Goal: Task Accomplishment & Management: Use online tool/utility

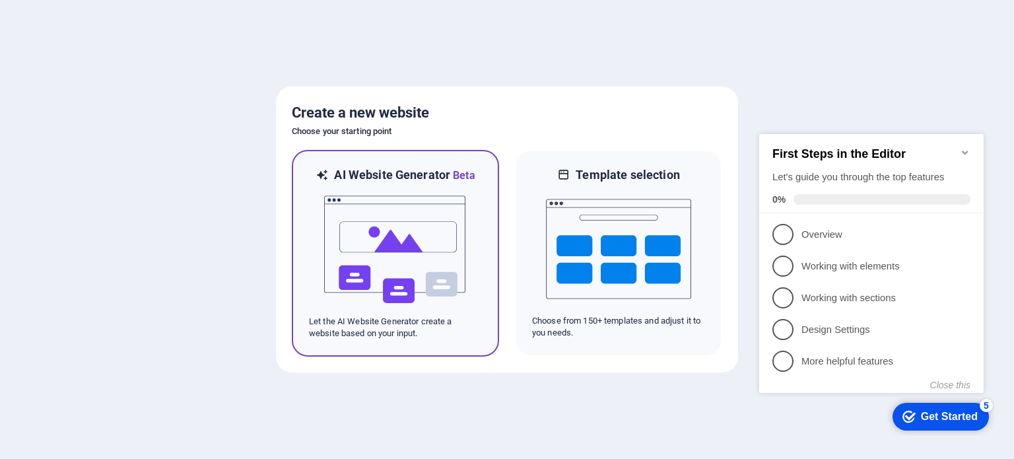
click at [454, 263] on img at bounding box center [395, 250] width 145 height 132
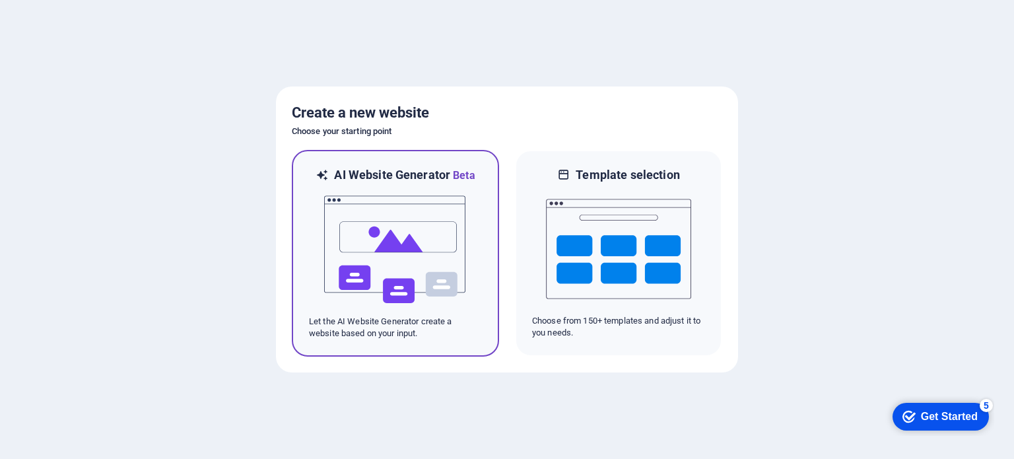
click at [418, 334] on p "Let the AI Website Generator create a website based on your input." at bounding box center [395, 328] width 173 height 24
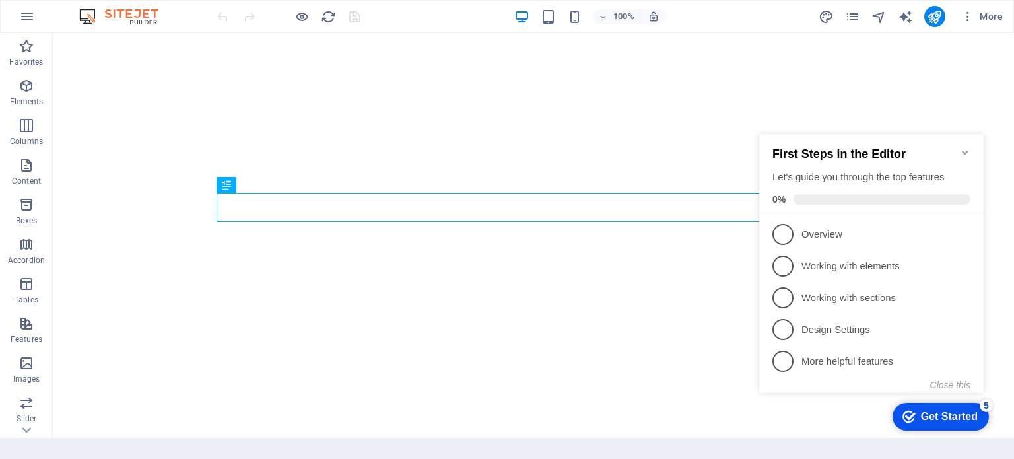
click at [963, 147] on icon "Minimize checklist" at bounding box center [965, 152] width 11 height 11
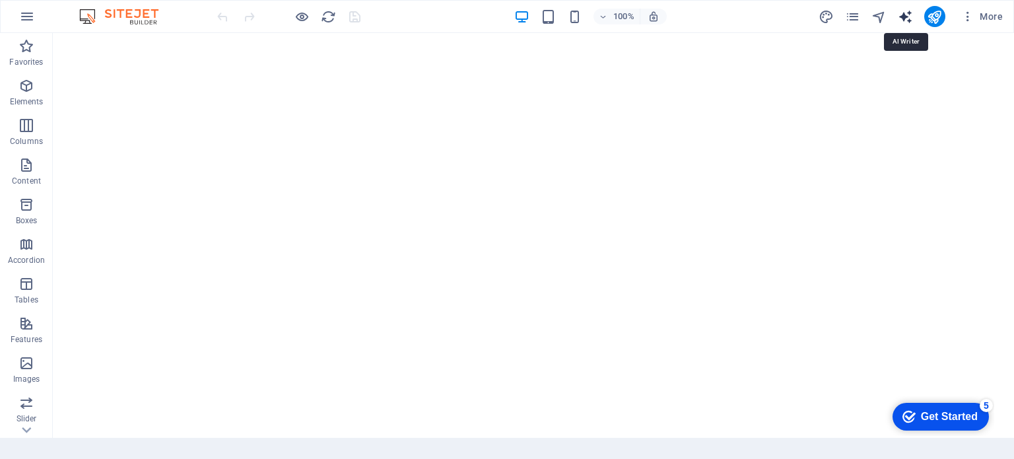
click at [911, 20] on icon "text_generator" at bounding box center [905, 16] width 15 height 15
select select "English"
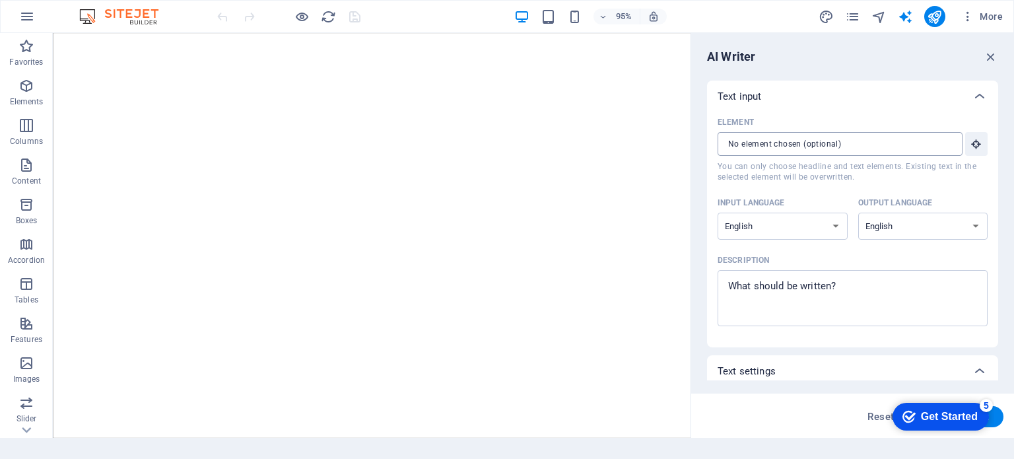
click at [784, 144] on input "Element ​ You can only choose headline and text elements. Existing text in the …" at bounding box center [836, 144] width 236 height 24
click at [829, 296] on textarea "Description x ​" at bounding box center [852, 298] width 257 height 43
click at [832, 151] on input "Element ​ You can only choose headline and text elements. Existing text in the …" at bounding box center [836, 144] width 236 height 24
click at [979, 145] on icon "button" at bounding box center [977, 144] width 12 height 12
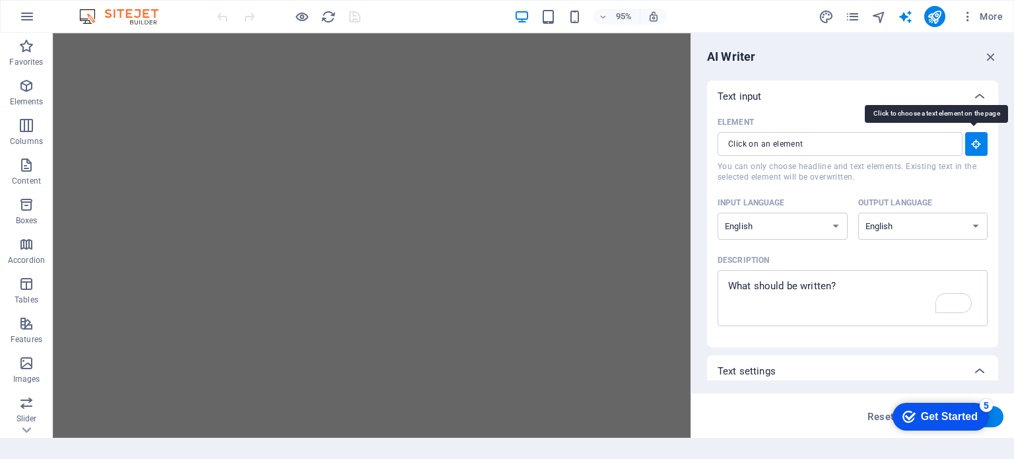
click at [979, 145] on icon "button" at bounding box center [977, 144] width 12 height 12
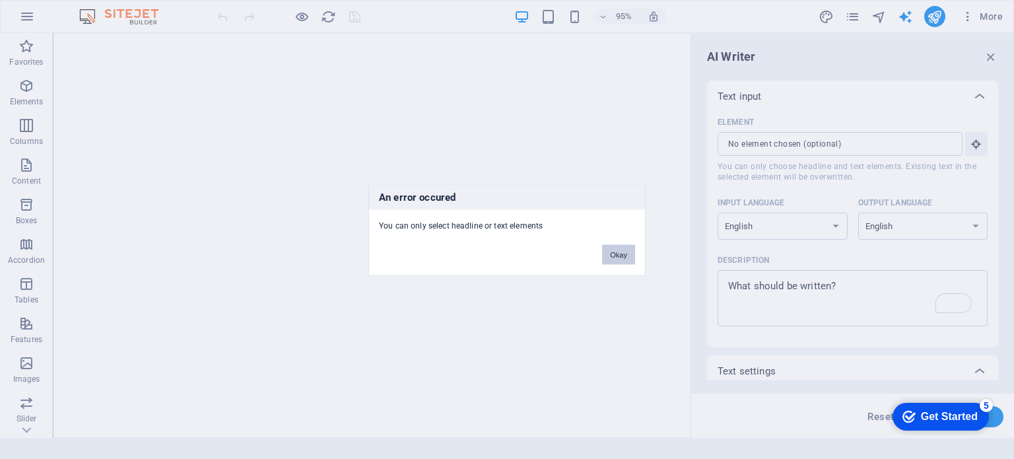
click at [620, 245] on button "Okay" at bounding box center [618, 254] width 33 height 20
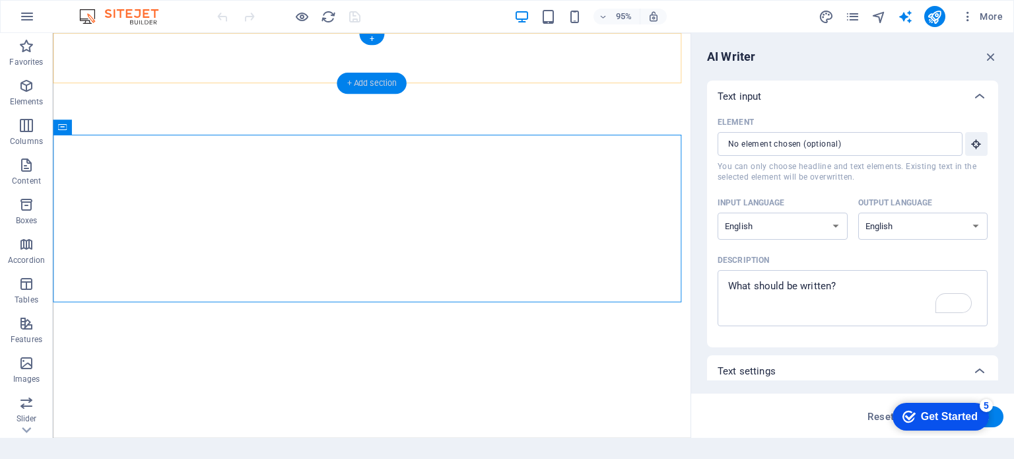
click at [367, 81] on div "+ Add section" at bounding box center [371, 83] width 69 height 21
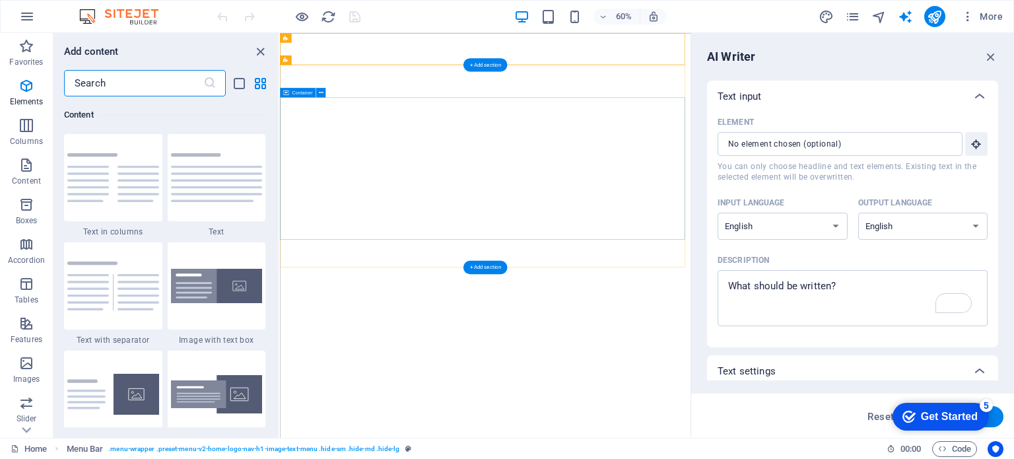
scroll to position [2311, 0]
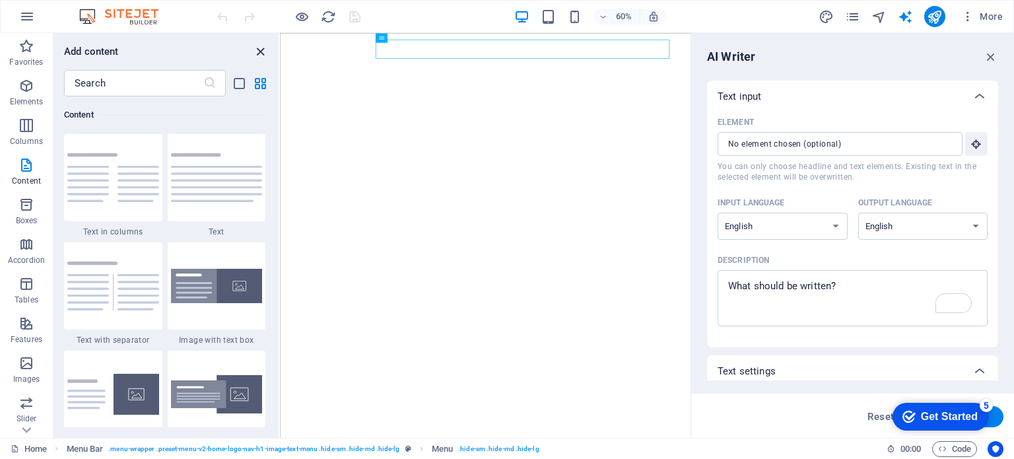
click at [256, 46] on icon "close panel" at bounding box center [260, 51] width 15 height 15
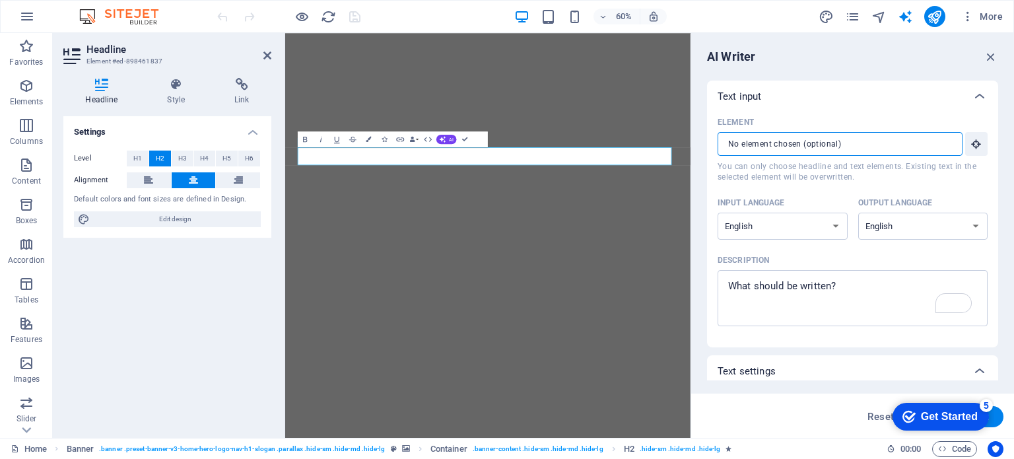
click at [837, 141] on input "Element ​ You can only choose headline and text elements. Existing text in the …" at bounding box center [836, 144] width 236 height 24
click at [819, 298] on textarea "Description x ​" at bounding box center [852, 298] width 257 height 43
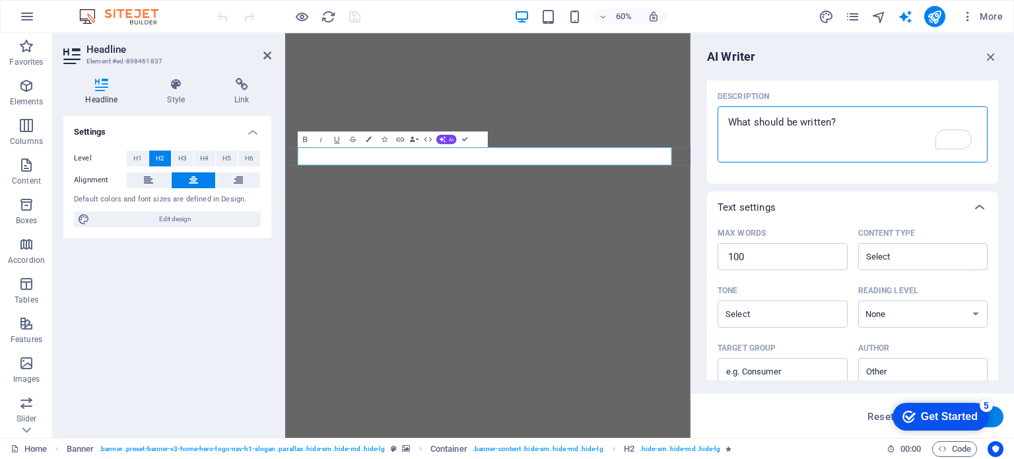
scroll to position [264, 0]
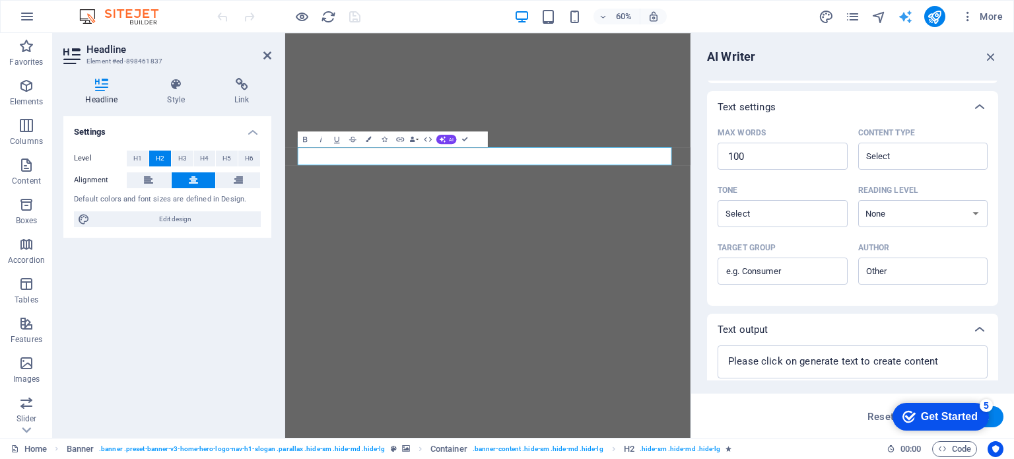
type textarea "x"
click at [903, 18] on icon "text_generator" at bounding box center [905, 16] width 15 height 15
click at [906, 17] on icon "text_generator" at bounding box center [905, 16] width 15 height 15
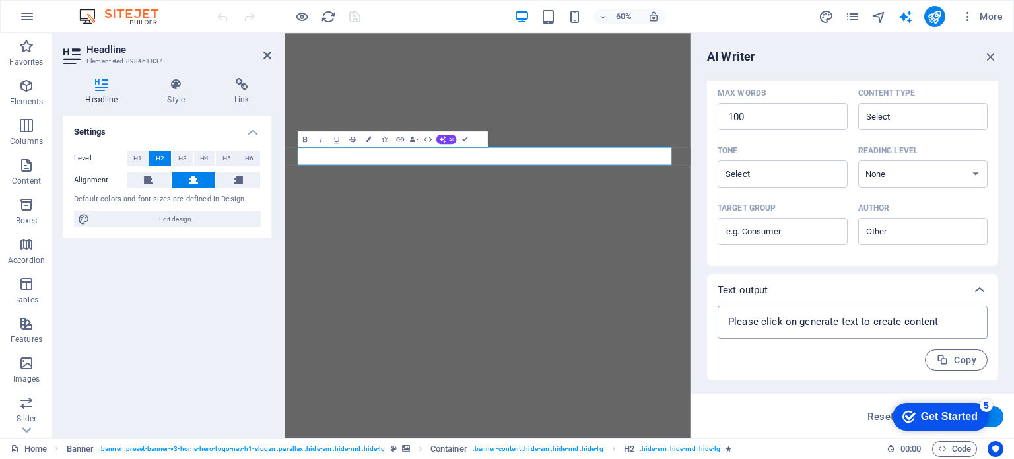
type textarea "x"
click at [800, 320] on textarea at bounding box center [852, 322] width 257 height 20
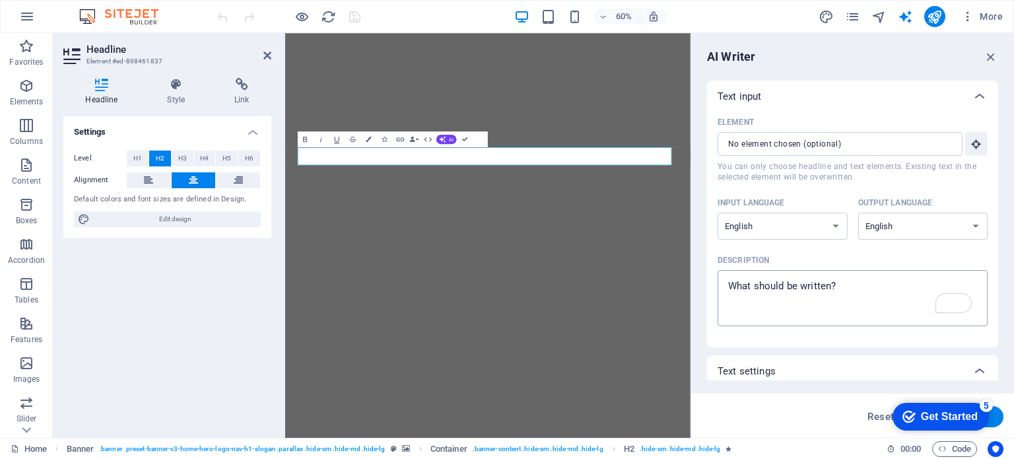
type textarea "x"
click at [782, 279] on textarea "Description x ​" at bounding box center [852, 298] width 257 height 43
click at [261, 53] on h2 "Headline" at bounding box center [179, 50] width 185 height 12
click at [268, 52] on icon at bounding box center [267, 55] width 8 height 11
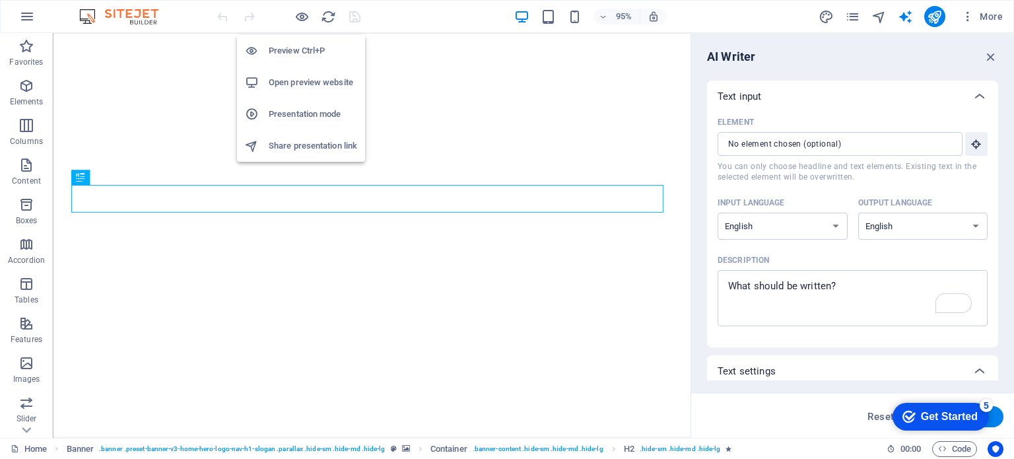
click at [301, 50] on h6 "Preview Ctrl+P" at bounding box center [313, 51] width 88 height 16
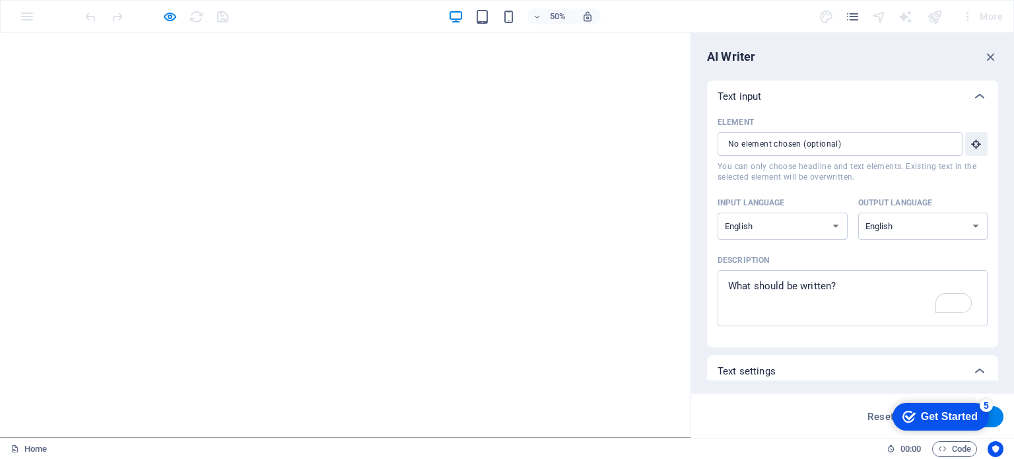
type textarea "x"
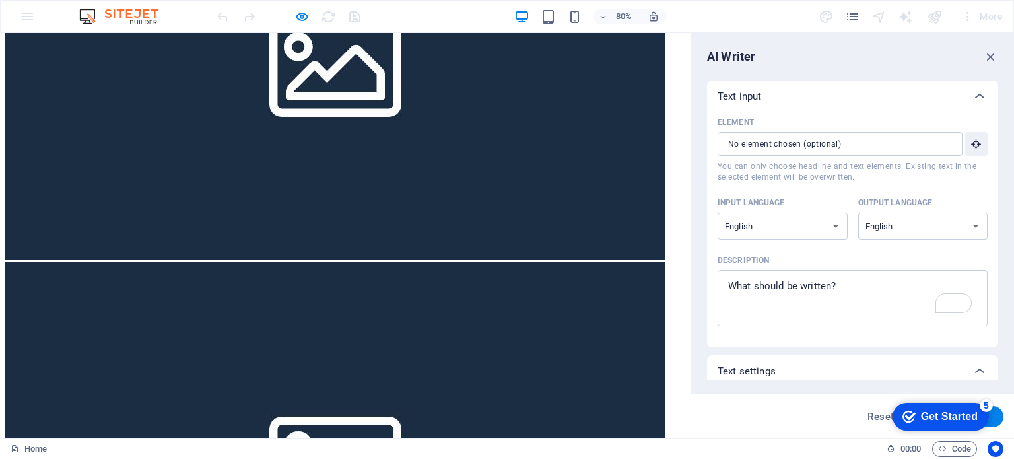
scroll to position [2890, 0]
type textarea "x"
